Goal: Task Accomplishment & Management: Manage account settings

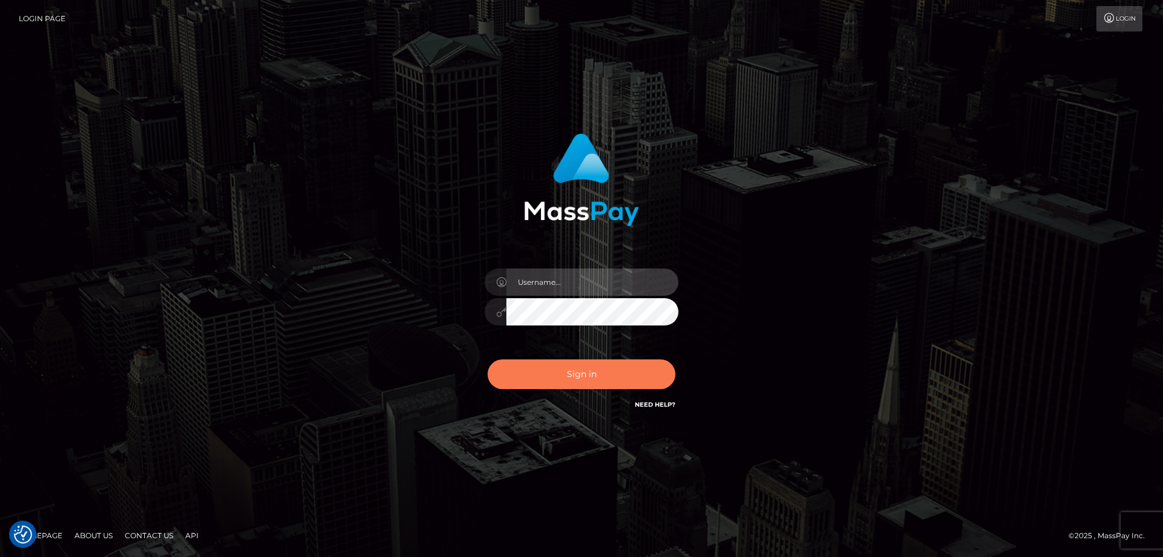
type input "emmy.navach"
click at [587, 368] on button "Sign in" at bounding box center [581, 374] width 188 height 30
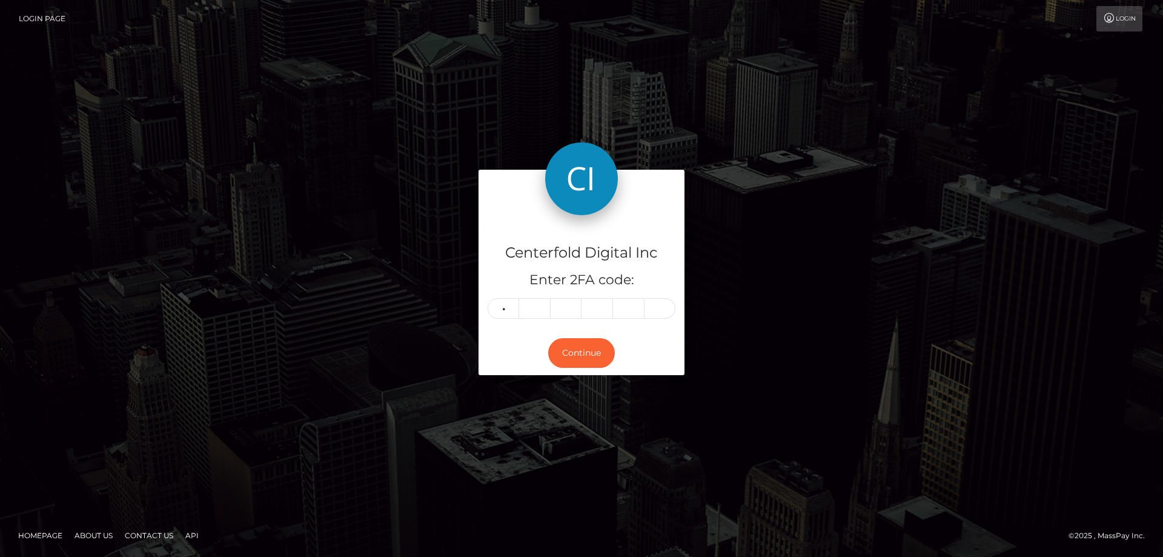
type input "9"
type input "0"
type input "8"
type input "9"
type input "1"
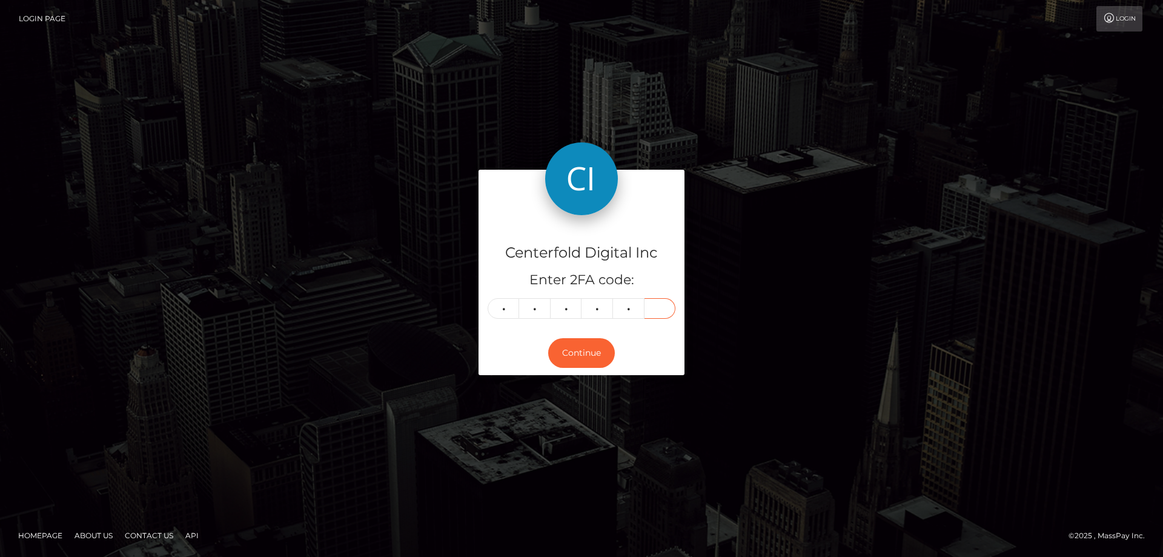
type input "1"
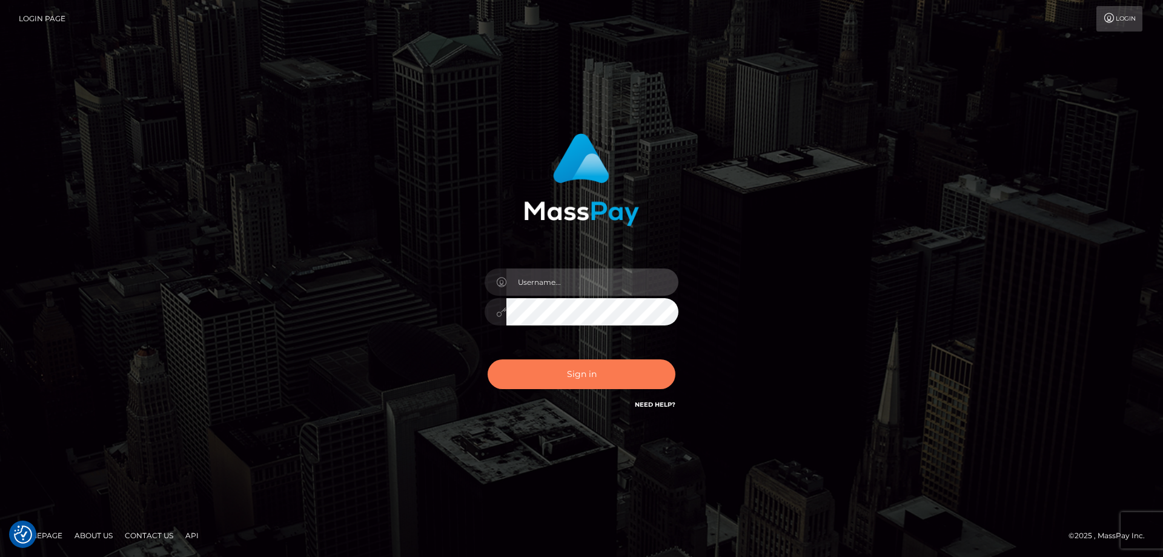
type input "emmy.navach"
click at [609, 380] on button "Sign in" at bounding box center [581, 374] width 188 height 30
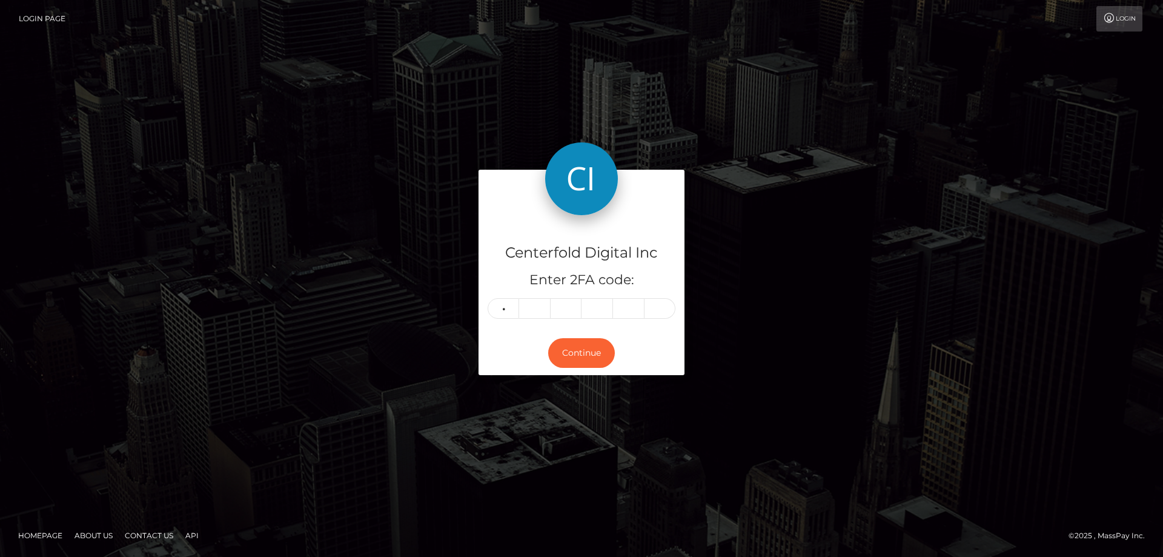
type input "6"
type input "8"
type input "4"
type input "2"
type input "9"
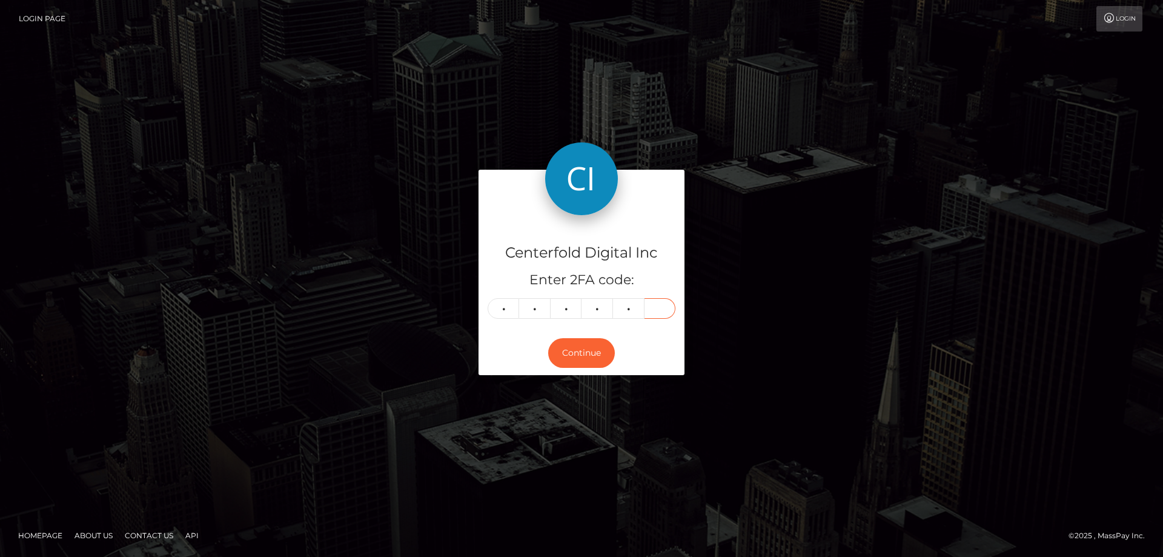
type input "7"
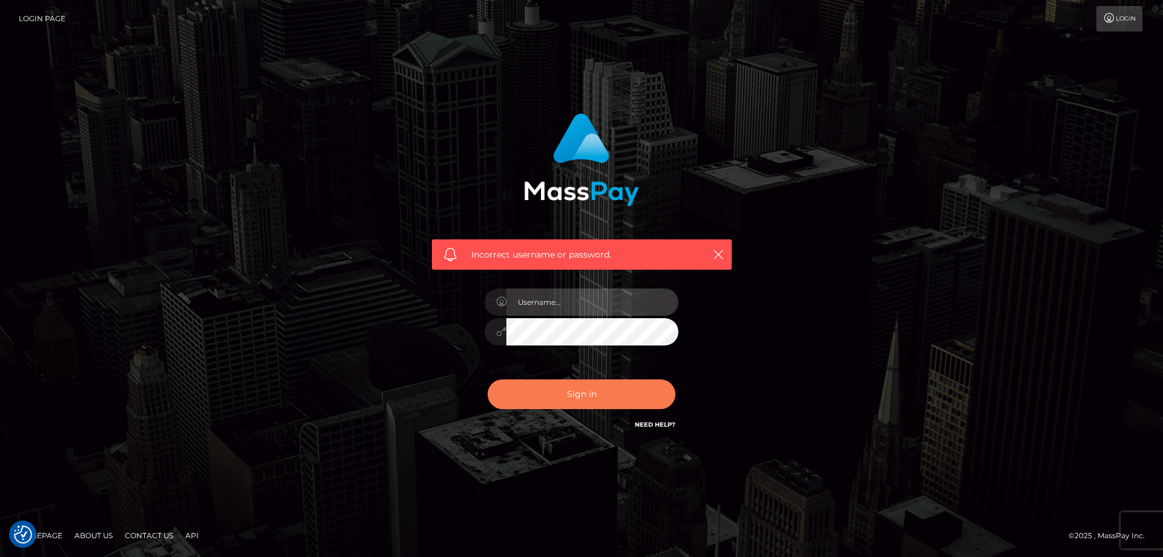
type input "emmy.navach"
click at [561, 393] on button "Sign in" at bounding box center [581, 394] width 188 height 30
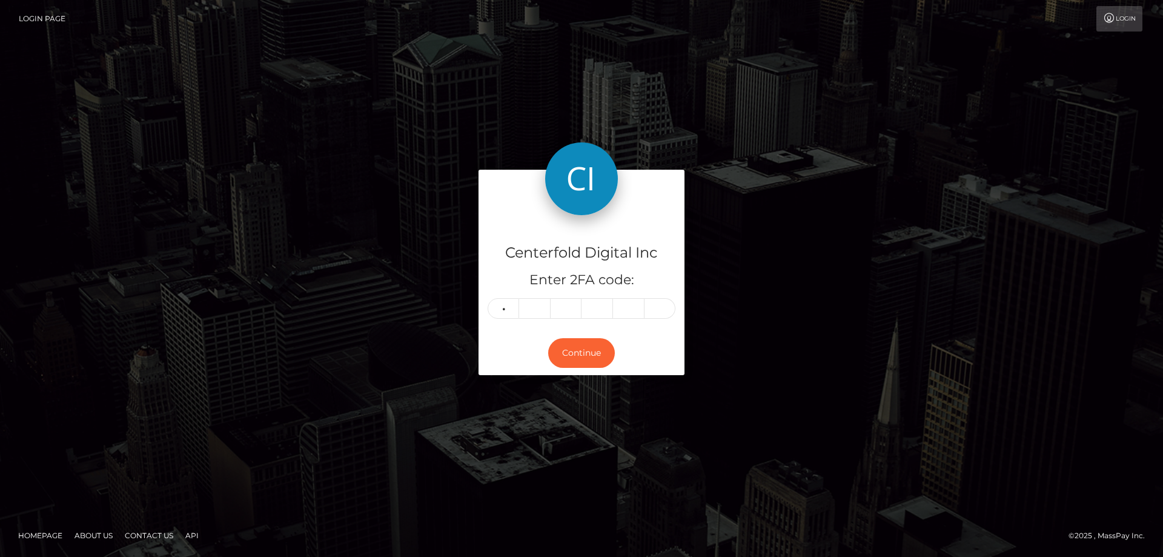
type input "3"
type input "0"
type input "9"
type input "5"
type input "3"
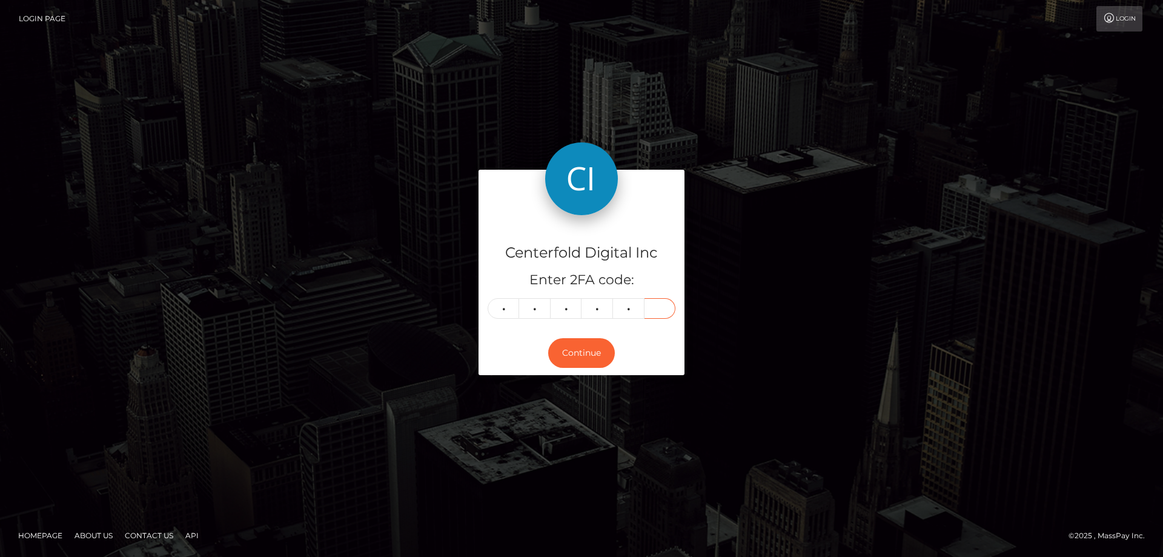
type input "9"
